Goal: Task Accomplishment & Management: Use online tool/utility

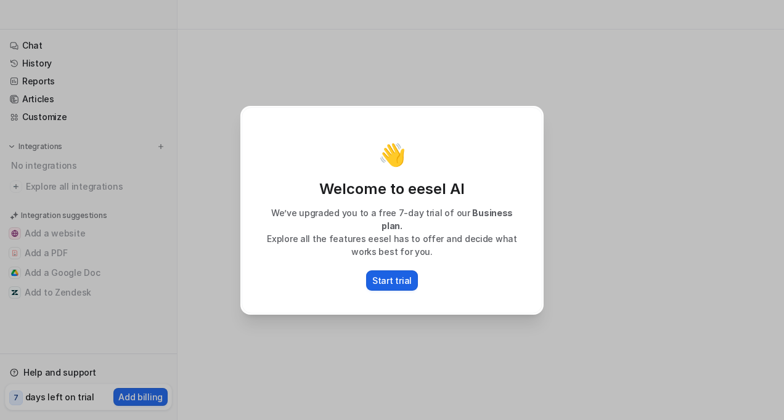
click at [409, 277] on p "Start trial" at bounding box center [391, 280] width 39 height 13
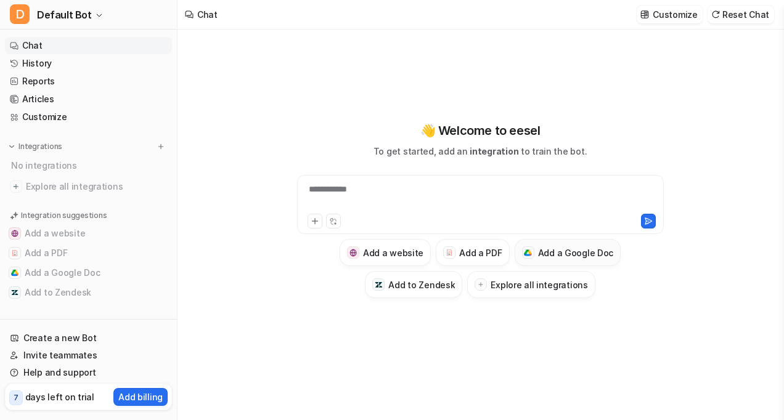
click at [533, 254] on div at bounding box center [528, 253] width 12 height 12
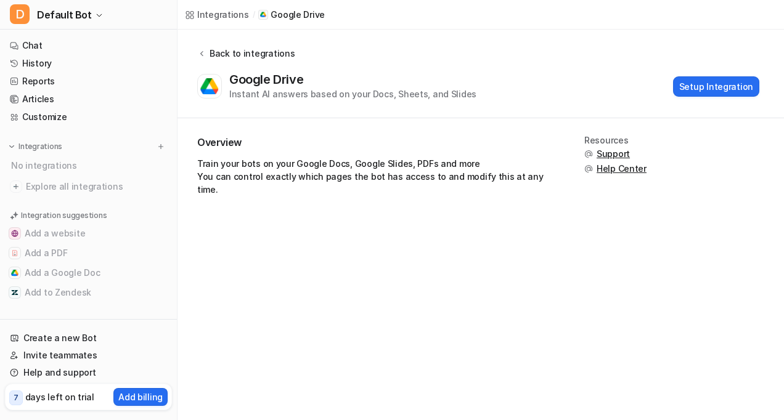
click at [204, 51] on icon at bounding box center [201, 53] width 9 height 9
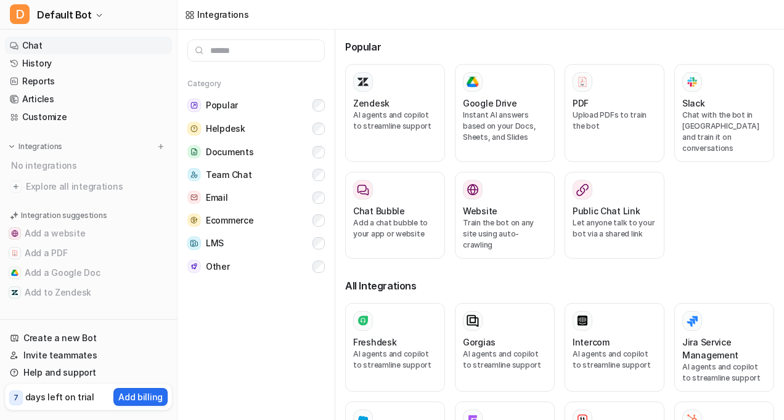
click at [70, 44] on link "Chat" at bounding box center [88, 45] width 167 height 17
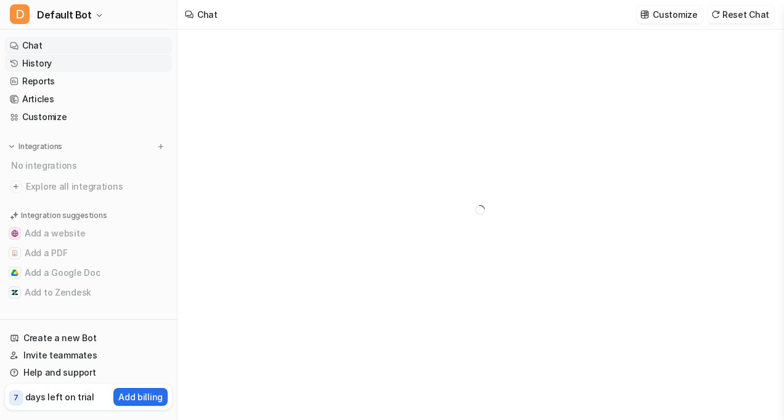
type textarea "**********"
click at [59, 20] on span "Default Bot" at bounding box center [64, 14] width 55 height 17
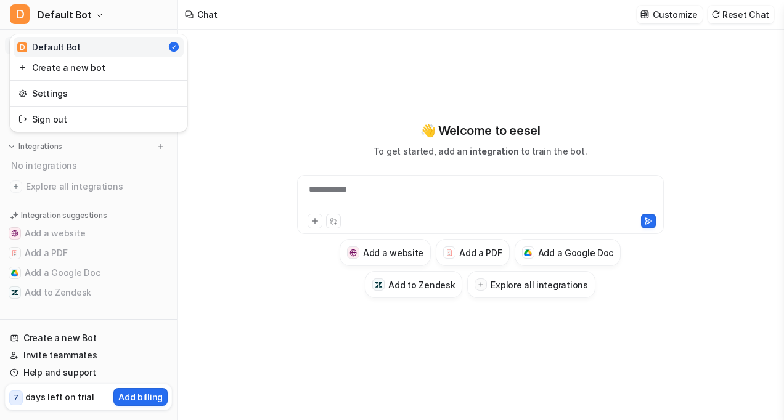
click at [317, 221] on div "**********" at bounding box center [392, 210] width 784 height 420
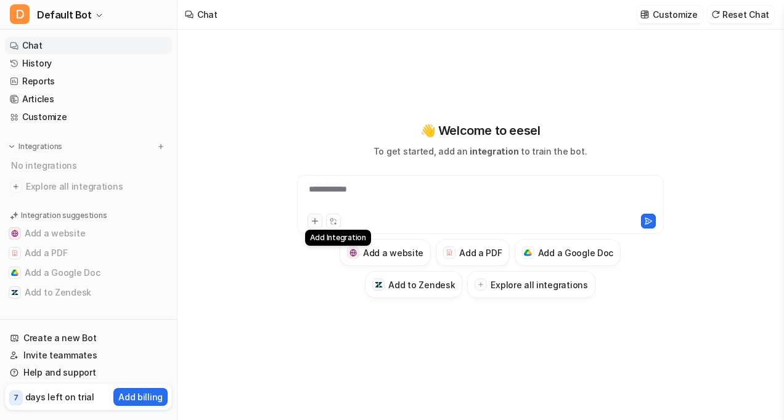
click at [314, 220] on icon at bounding box center [315, 222] width 6 height 6
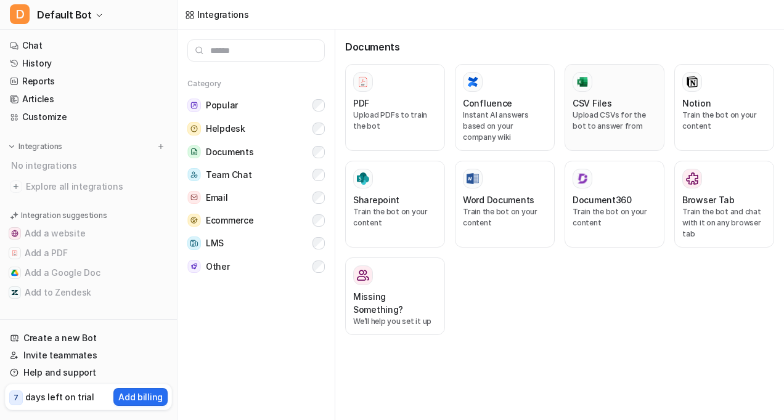
click at [602, 87] on div at bounding box center [615, 82] width 84 height 20
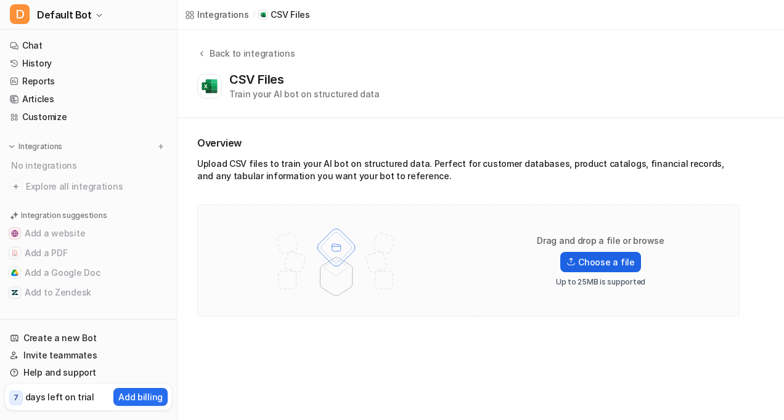
click at [604, 258] on label "Choose a file" at bounding box center [600, 262] width 80 height 20
click at [0, 0] on input "Choose a file" at bounding box center [0, 0] width 0 height 0
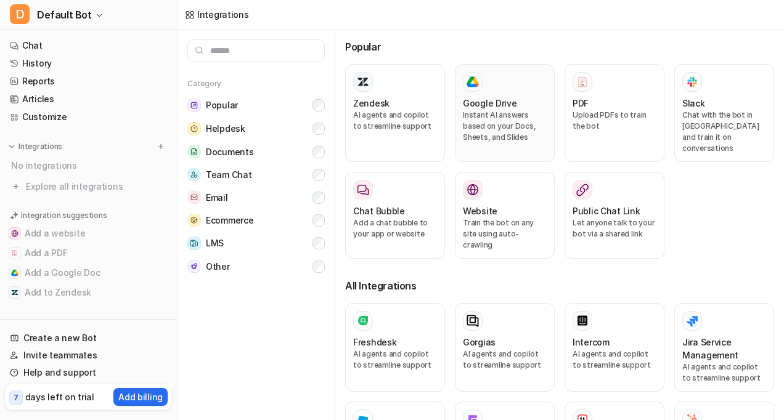
click at [507, 111] on p "Instant AI answers based on your Docs, Sheets, and Slides" at bounding box center [505, 126] width 84 height 33
click at [324, 203] on button "Email" at bounding box center [255, 197] width 137 height 23
click at [321, 164] on button "Team Chat" at bounding box center [255, 174] width 137 height 23
click at [317, 112] on button "Popular" at bounding box center [255, 105] width 137 height 23
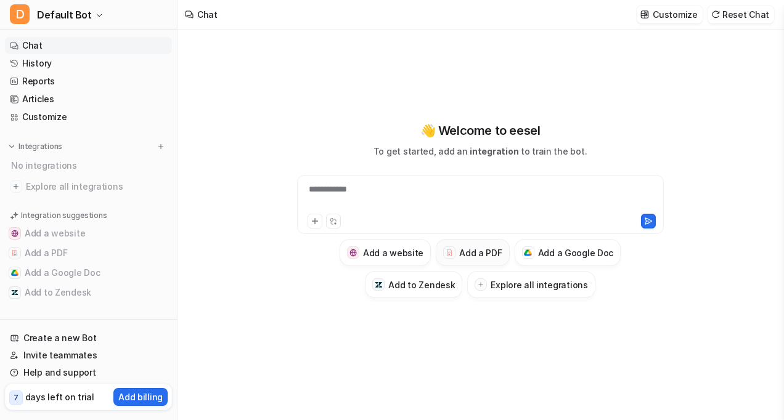
click at [472, 251] on h3 "Add a PDF" at bounding box center [480, 253] width 43 height 13
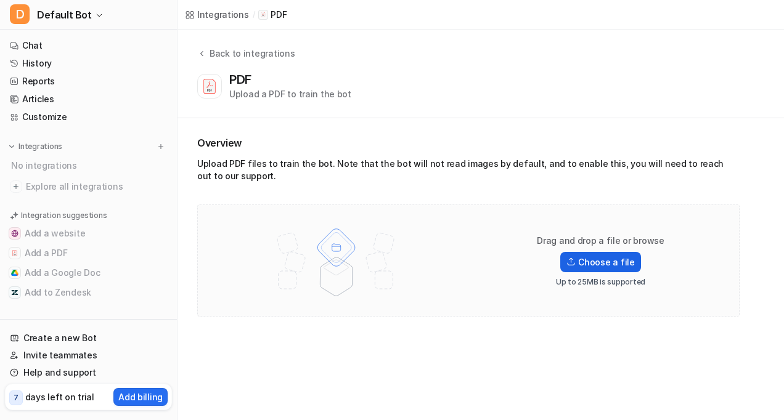
click at [619, 260] on label "Choose a file" at bounding box center [600, 262] width 80 height 20
click at [0, 0] on input "Choose a file" at bounding box center [0, 0] width 0 height 0
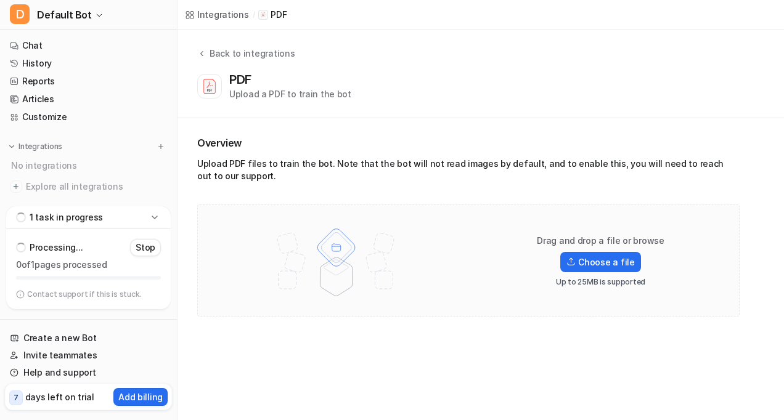
click at [310, 87] on div "PDF Upload a PDF to train the bot" at bounding box center [290, 86] width 122 height 28
click at [578, 256] on label "Choose a file" at bounding box center [600, 262] width 80 height 20
click at [0, 0] on input "Choose a file" at bounding box center [0, 0] width 0 height 0
click at [148, 245] on p "Stop" at bounding box center [146, 248] width 20 height 12
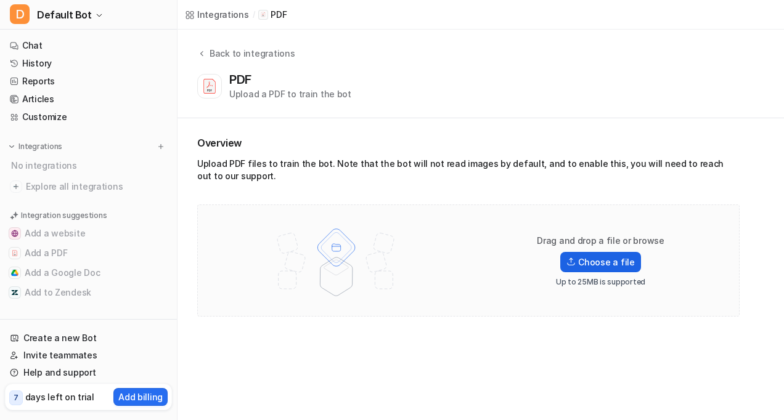
click at [576, 261] on img at bounding box center [570, 262] width 9 height 9
click at [0, 0] on input "Choose a file" at bounding box center [0, 0] width 0 height 0
click at [235, 86] on div "PDF" at bounding box center [242, 79] width 27 height 15
click at [318, 99] on div "Upload a PDF to train the bot" at bounding box center [290, 94] width 122 height 13
click at [378, 89] on div "PDF Upload a PDF to train the bot" at bounding box center [478, 86] width 562 height 28
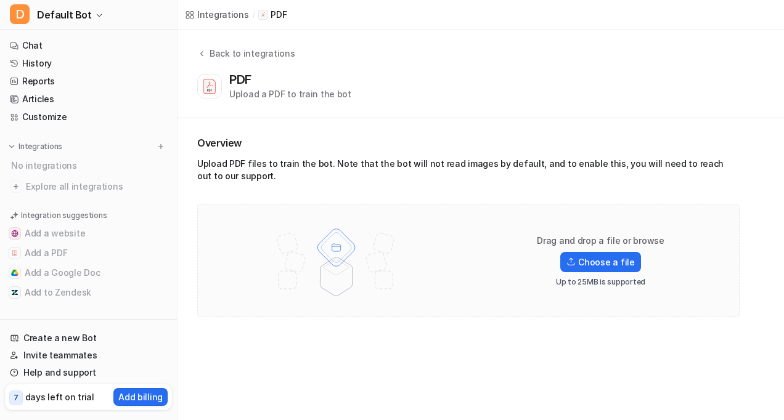
click at [264, 91] on div "Upload a PDF to train the bot" at bounding box center [290, 94] width 122 height 13
click at [168, 92] on nav "Chat History Reports Articles Customize Integrations No integrations Explore al…" at bounding box center [88, 175] width 177 height 287
click at [206, 84] on icon at bounding box center [209, 87] width 11 height 14
drag, startPoint x: 206, startPoint y: 84, endPoint x: 389, endPoint y: 80, distance: 183.1
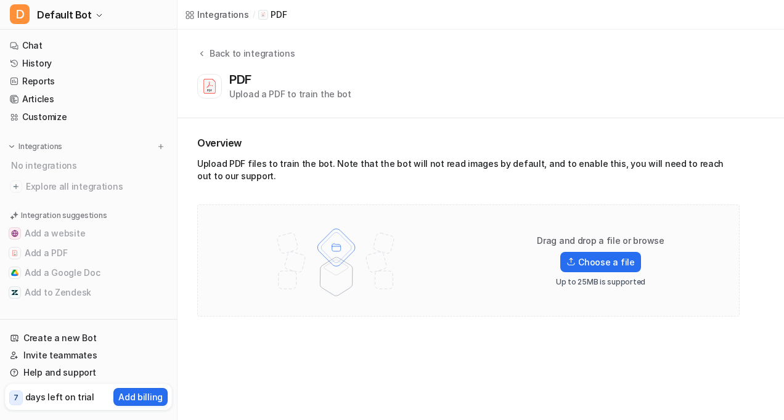
click at [389, 80] on div "PDF Upload a PDF to train the bot" at bounding box center [478, 86] width 562 height 28
click at [598, 258] on label "Choose a file" at bounding box center [600, 262] width 80 height 20
click at [0, 0] on input "Choose a file" at bounding box center [0, 0] width 0 height 0
click at [35, 64] on link "History" at bounding box center [88, 63] width 167 height 17
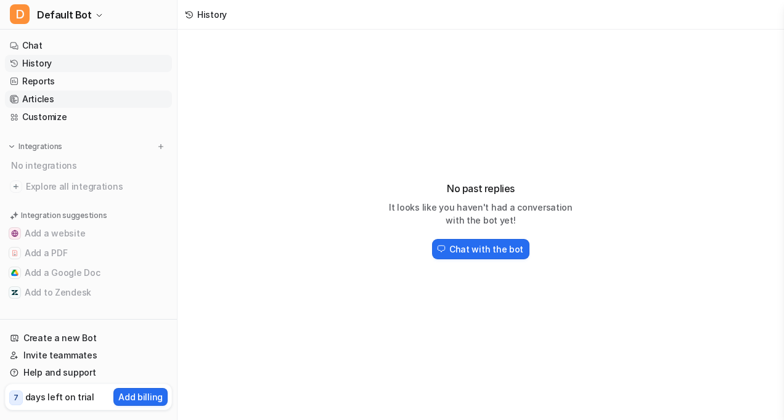
click at [38, 92] on link "Articles" at bounding box center [88, 99] width 167 height 17
click at [49, 47] on link "Chat" at bounding box center [88, 45] width 167 height 17
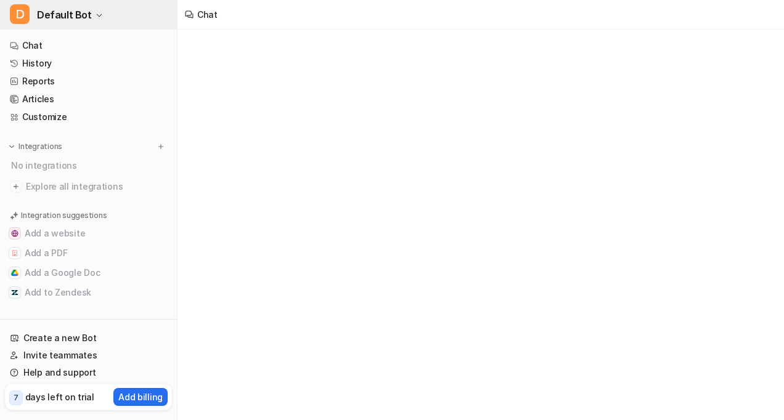
click at [41, 12] on span "Default Bot" at bounding box center [64, 14] width 55 height 17
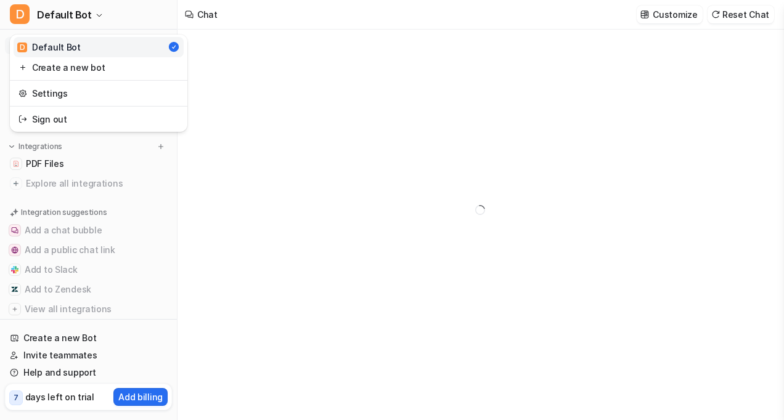
click at [221, 183] on div "**********" at bounding box center [392, 210] width 784 height 420
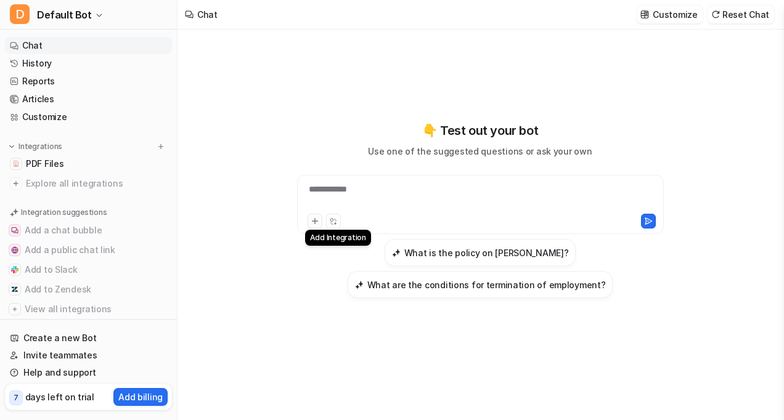
click at [314, 216] on button at bounding box center [315, 221] width 15 height 15
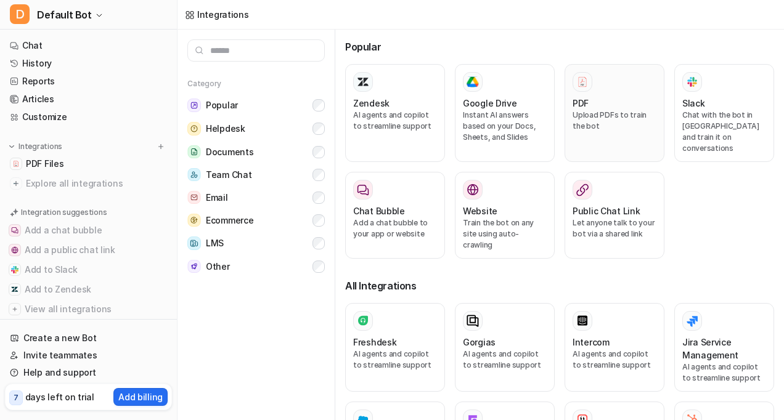
click at [580, 95] on div "PDF Upload PDFs to train the bot" at bounding box center [615, 113] width 84 height 82
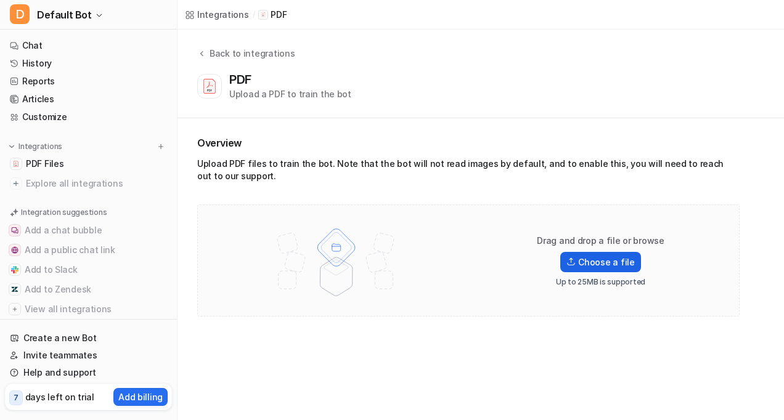
click at [595, 269] on label "Choose a file" at bounding box center [600, 262] width 80 height 20
click at [0, 0] on input "Choose a file" at bounding box center [0, 0] width 0 height 0
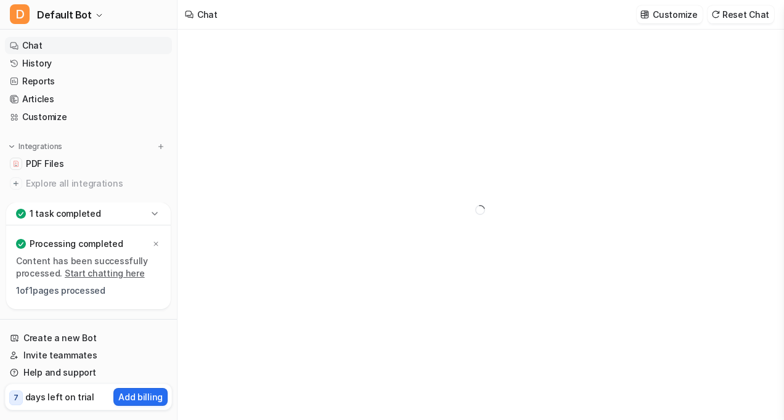
type textarea "**********"
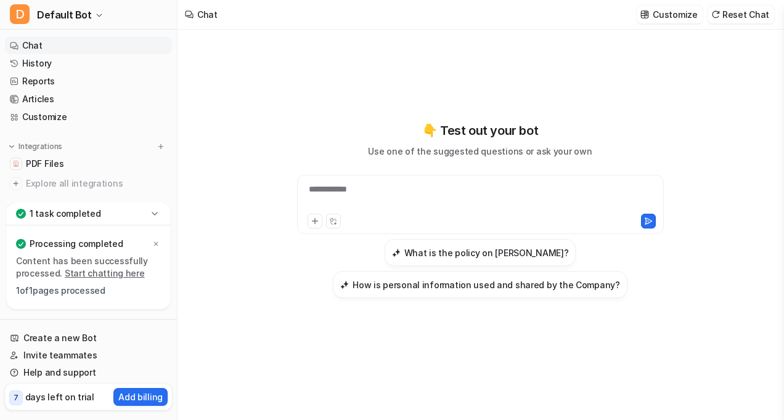
click at [369, 192] on div "**********" at bounding box center [480, 197] width 361 height 28
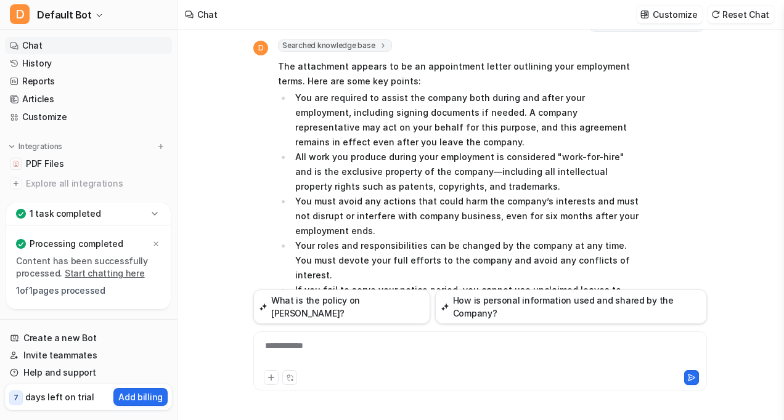
scroll to position [62, 0]
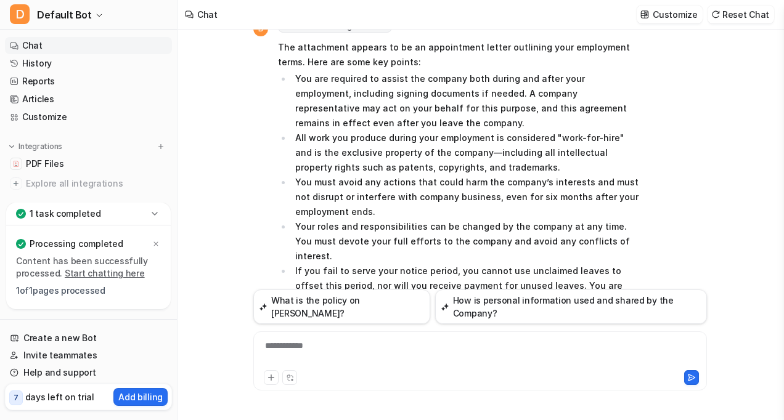
click at [157, 211] on icon at bounding box center [155, 214] width 12 height 12
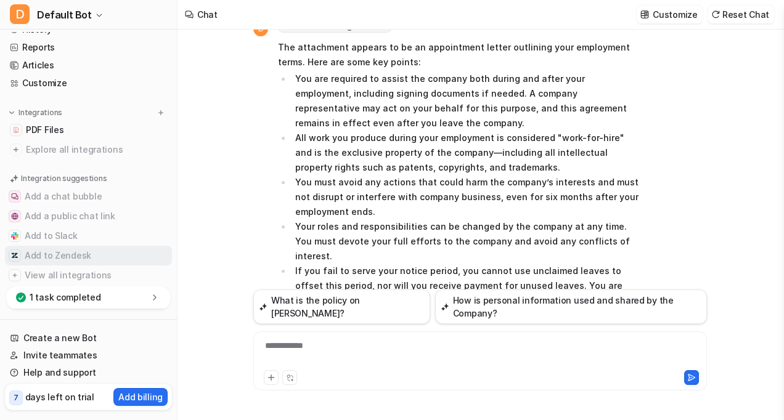
scroll to position [51, 0]
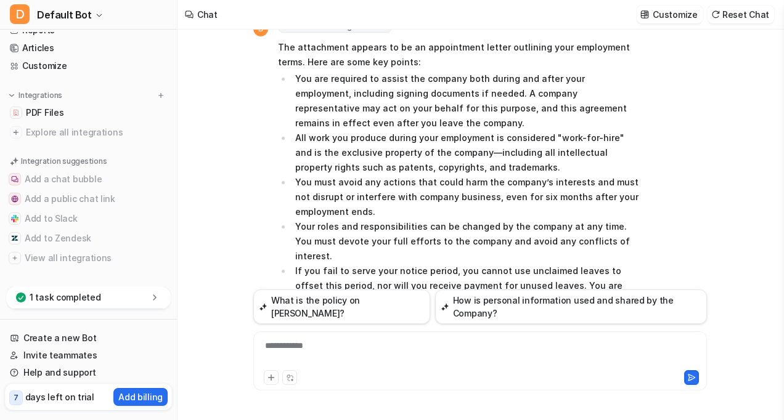
click at [150, 300] on icon at bounding box center [155, 298] width 12 height 12
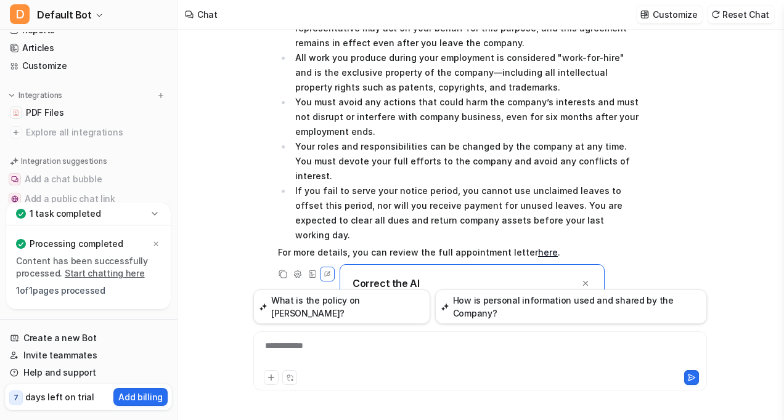
scroll to position [152, 0]
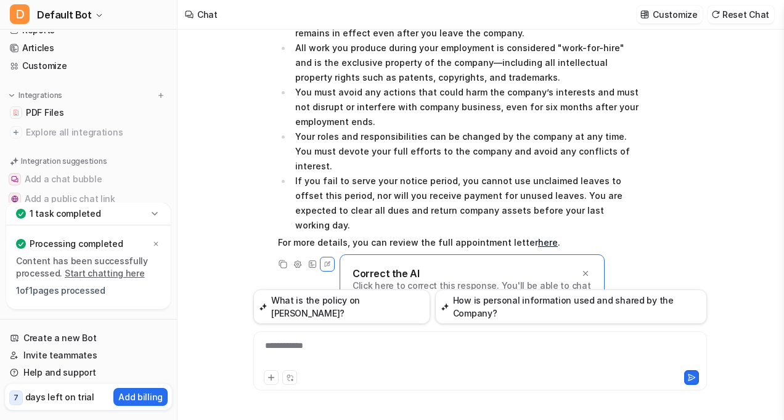
click at [319, 337] on div "**********" at bounding box center [480, 361] width 454 height 59
click at [307, 348] on div "**********" at bounding box center [480, 354] width 448 height 28
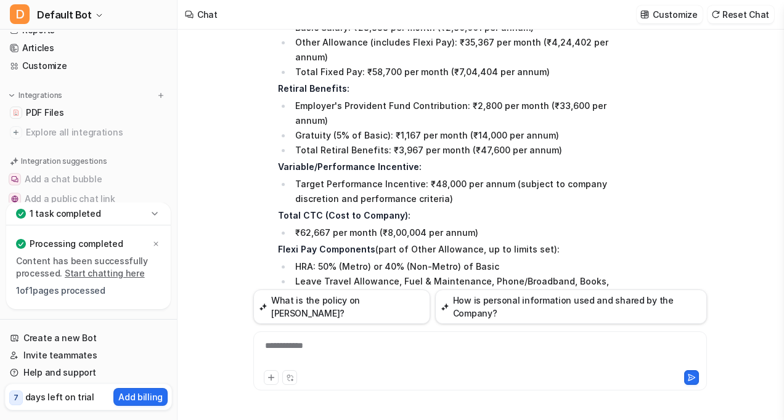
scroll to position [572, 0]
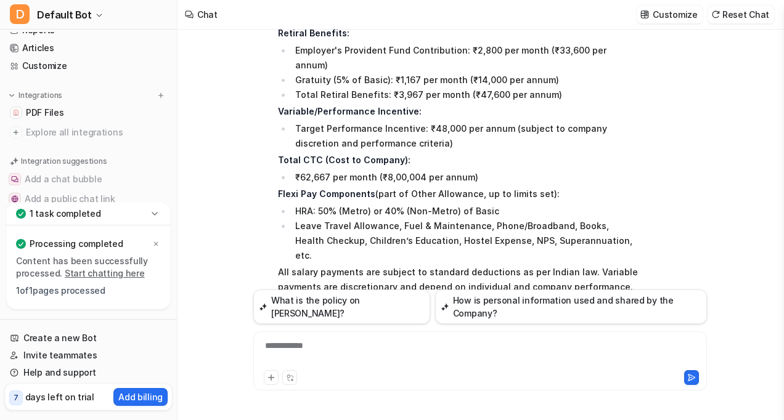
click at [587, 329] on icon at bounding box center [585, 333] width 9 height 9
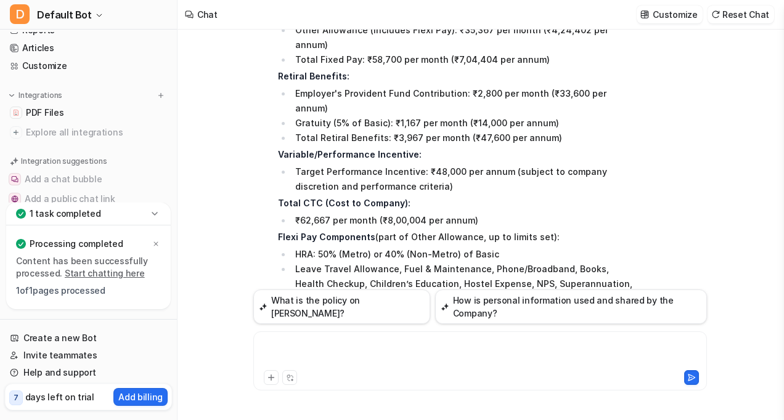
click at [298, 340] on div at bounding box center [480, 354] width 448 height 28
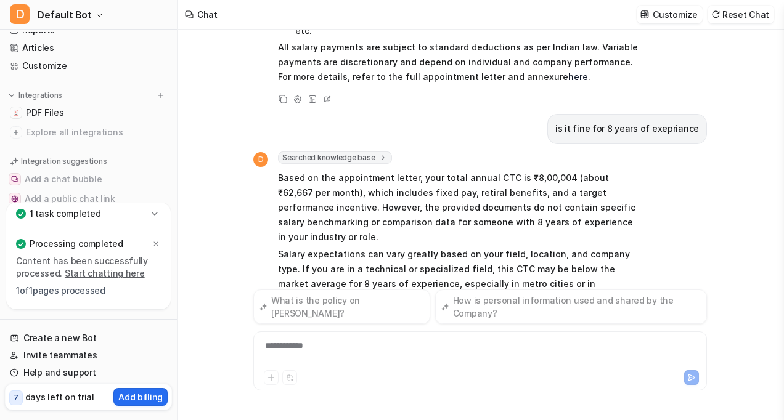
scroll to position [799, 0]
